Goal: Task Accomplishment & Management: Manage account settings

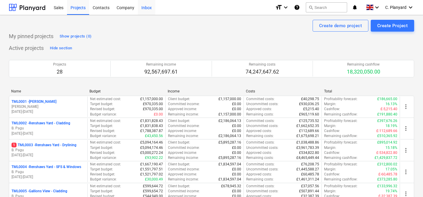
click at [146, 10] on div "Inbox" at bounding box center [146, 7] width 17 height 15
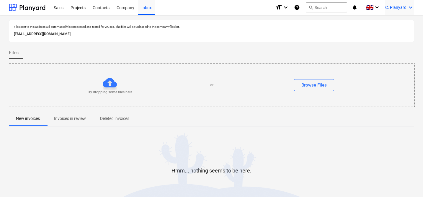
click at [412, 7] on icon "keyboard_arrow_down" at bounding box center [410, 7] width 7 height 7
click at [390, 37] on div "Log out" at bounding box center [396, 32] width 35 height 9
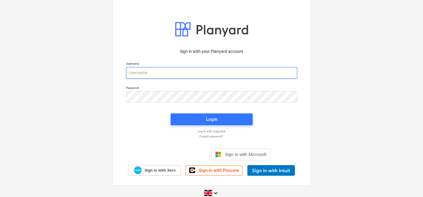
click at [192, 76] on input "email" at bounding box center [211, 73] width 171 height 12
type input "[PERSON_NAME][EMAIL_ADDRESS][DOMAIN_NAME]"
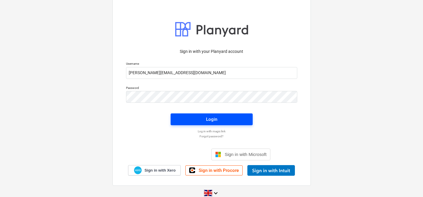
click at [198, 118] on span "Login" at bounding box center [212, 119] width 68 height 8
